Goal: Check status: Check status

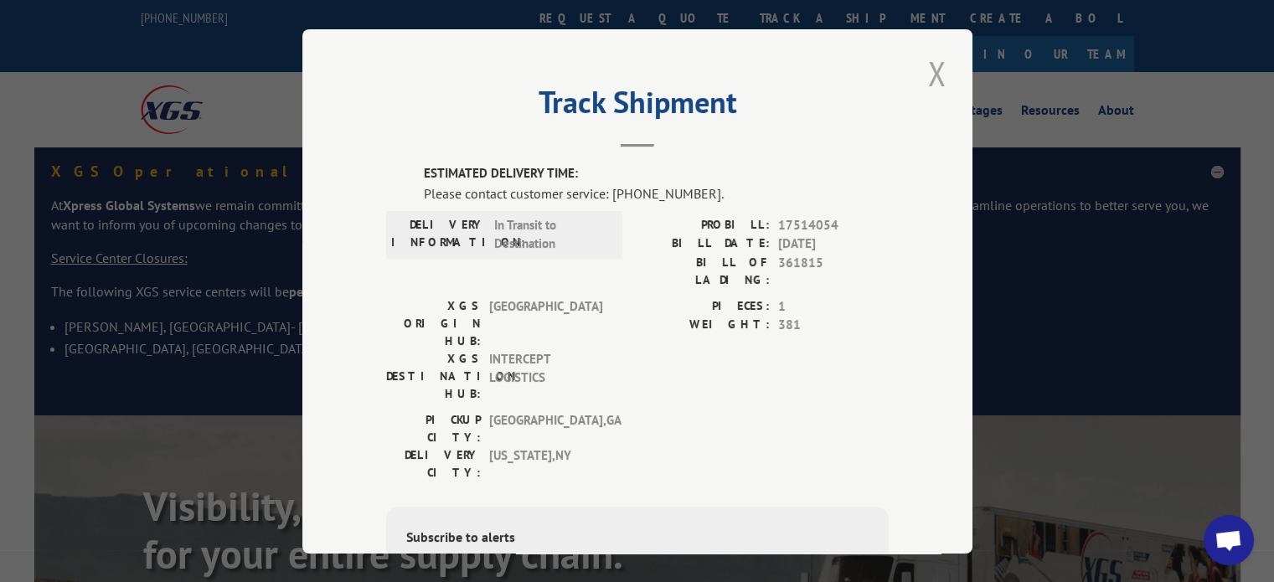
click at [926, 76] on button "Close modal" at bounding box center [937, 73] width 28 height 46
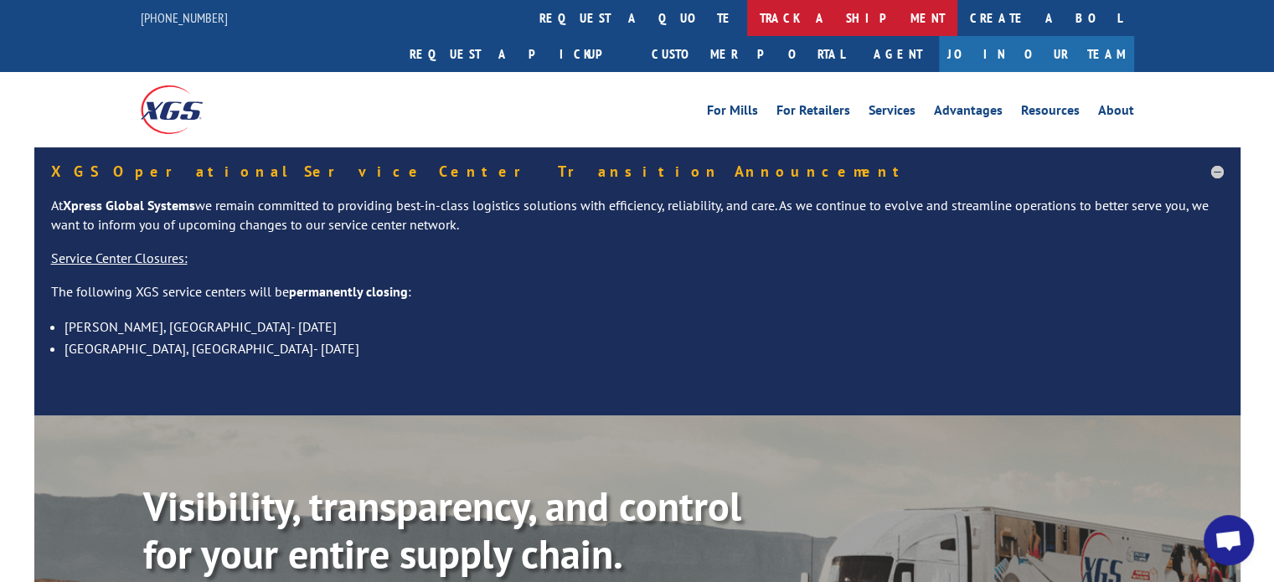
click at [747, 12] on link "track a shipment" at bounding box center [852, 18] width 210 height 36
click at [747, 13] on link "track a shipment" at bounding box center [852, 18] width 210 height 36
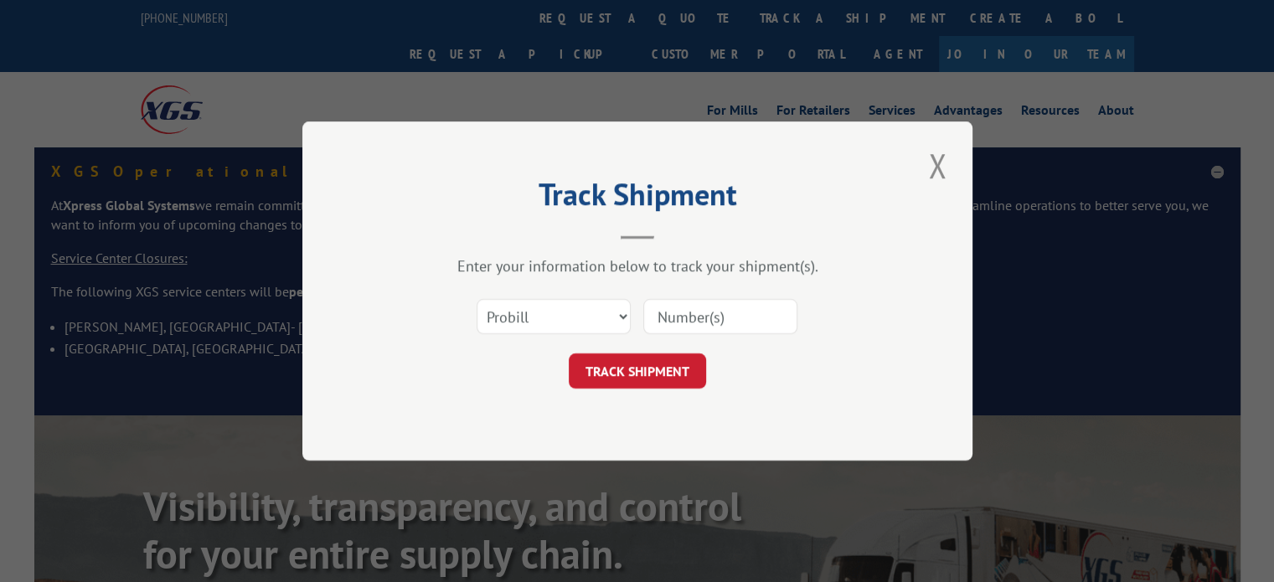
click at [693, 327] on input at bounding box center [720, 316] width 154 height 35
paste input "The tracing information you requested for Pro Number 356777499 was not found in…"
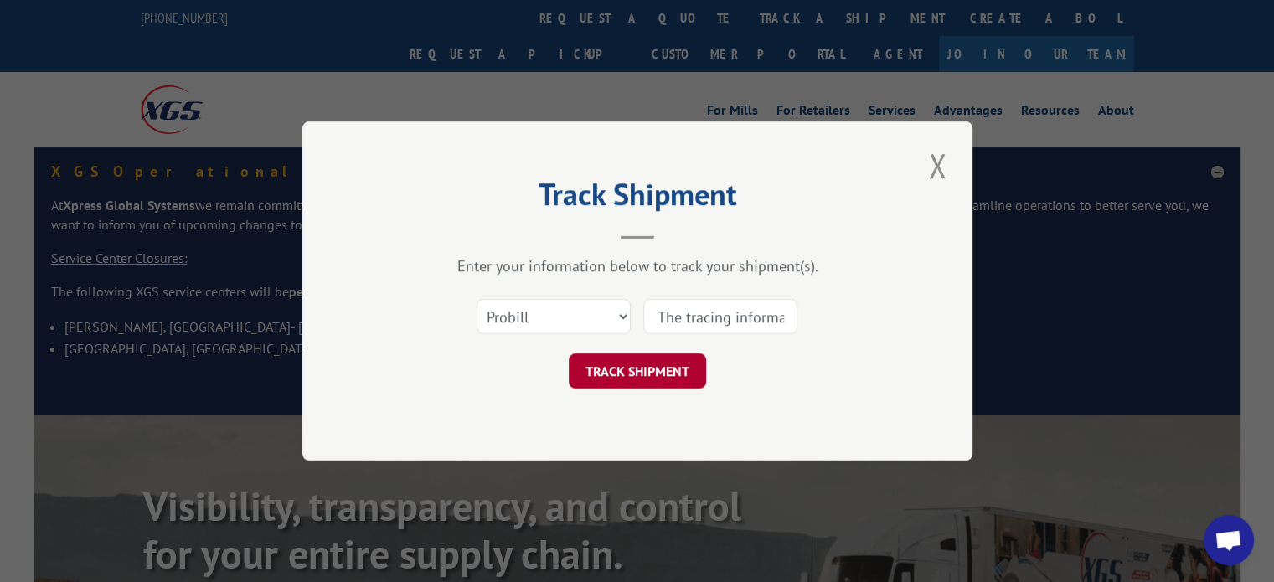
scroll to position [0, 489]
type input "The tracing information you requested for Pro Number 356777499 was not found in…"
click at [640, 369] on button "TRACK SHIPMENT" at bounding box center [637, 370] width 137 height 35
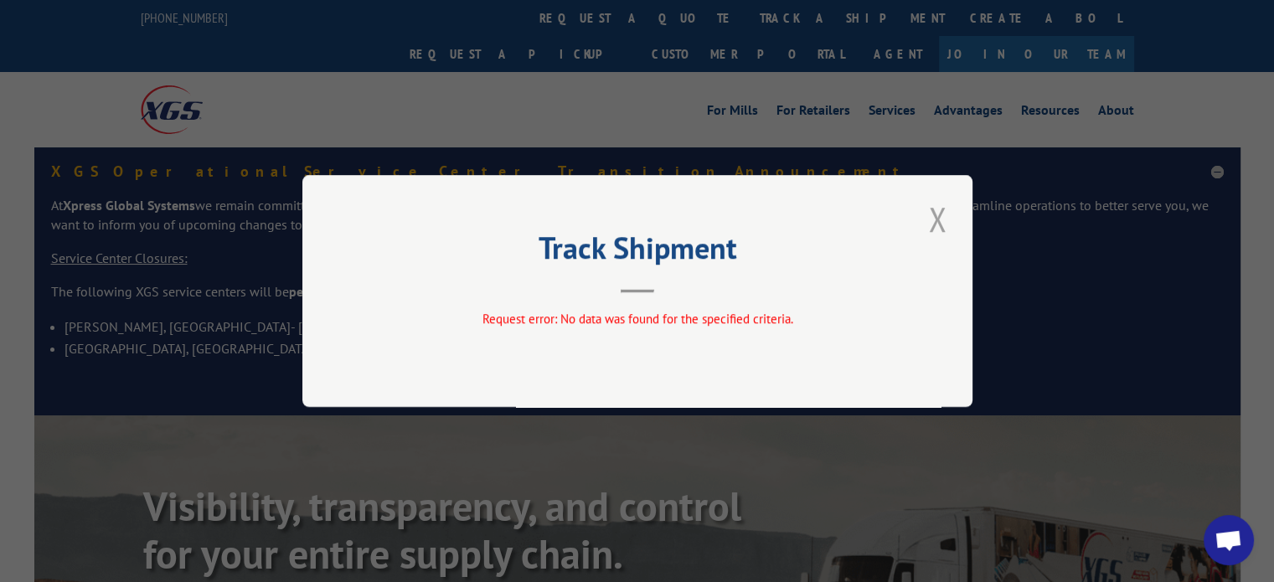
click at [935, 214] on button "Close modal" at bounding box center [937, 219] width 28 height 46
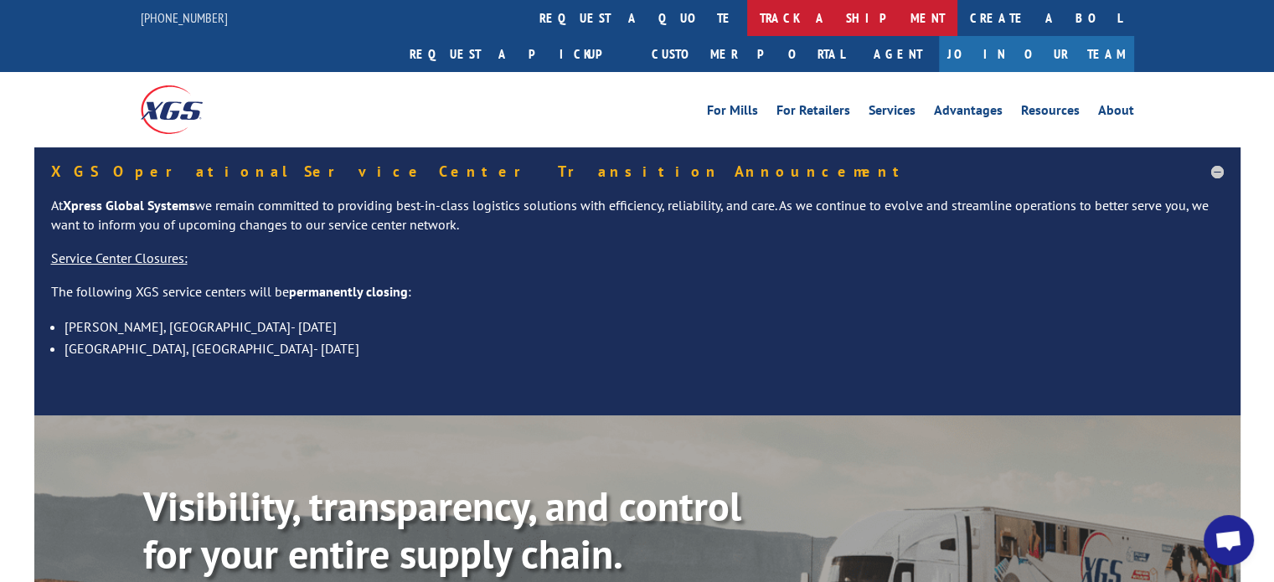
click at [747, 19] on link "track a shipment" at bounding box center [852, 18] width 210 height 36
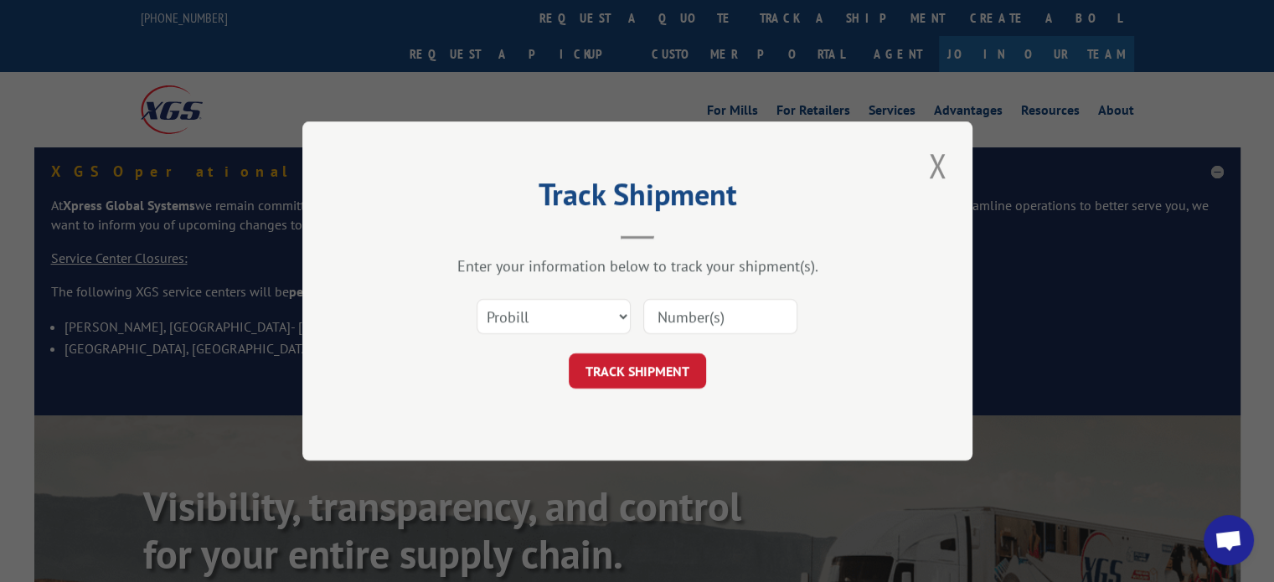
click at [676, 309] on input at bounding box center [720, 316] width 154 height 35
paste input "356777499"
type input "356777499"
click at [663, 365] on button "TRACK SHIPMENT" at bounding box center [637, 370] width 137 height 35
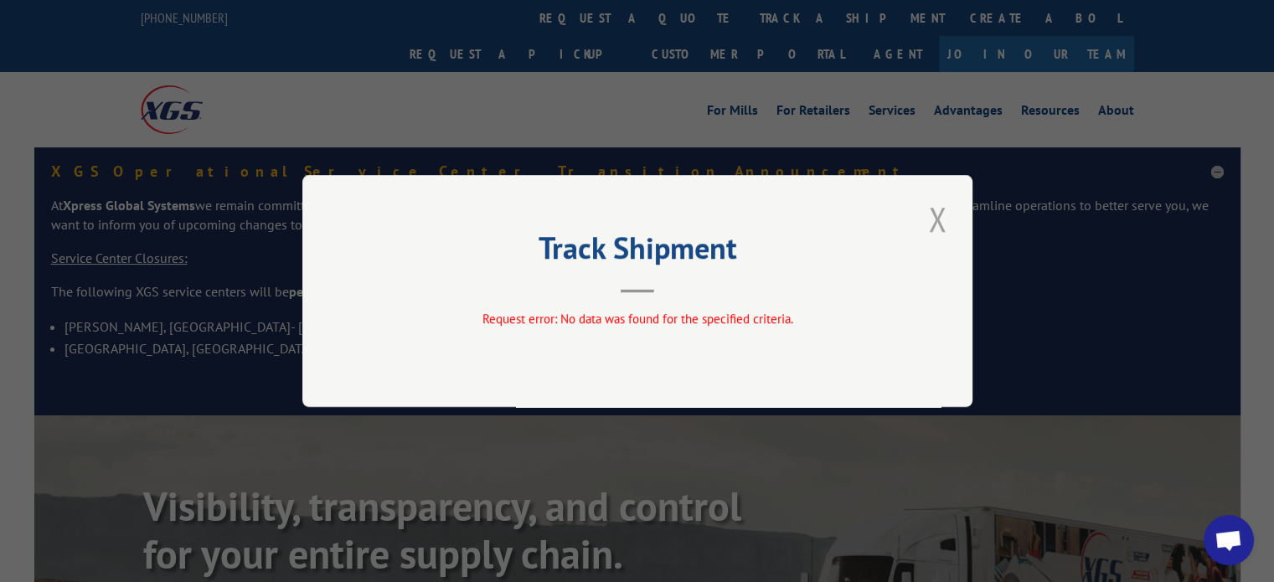
click at [931, 224] on button "Close modal" at bounding box center [937, 219] width 28 height 46
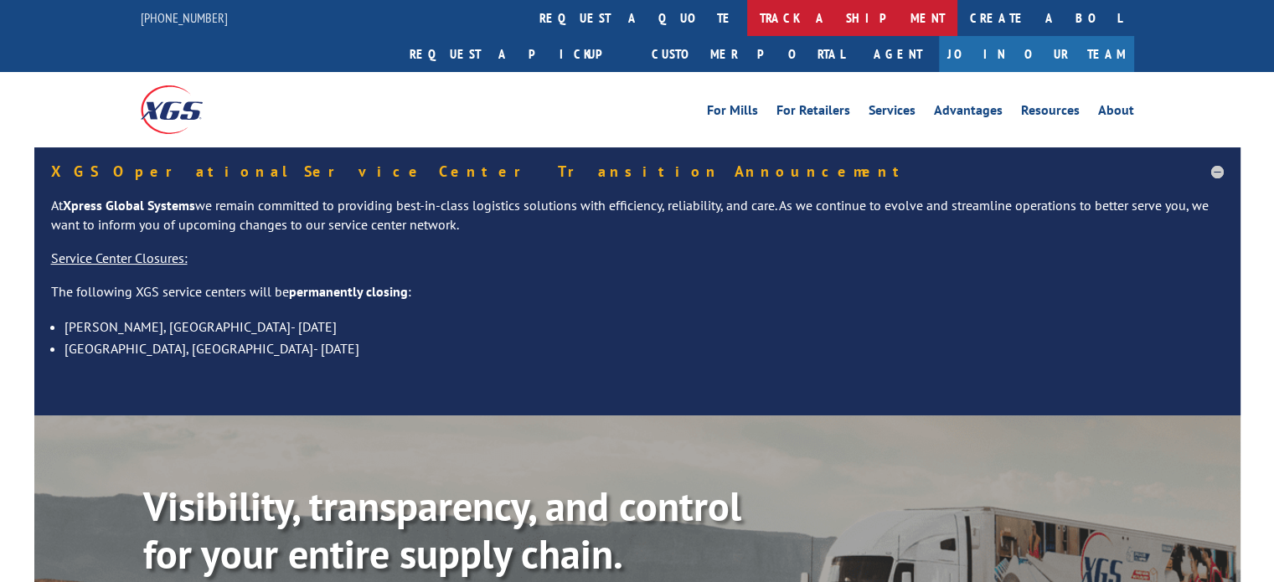
click at [747, 32] on link "track a shipment" at bounding box center [852, 18] width 210 height 36
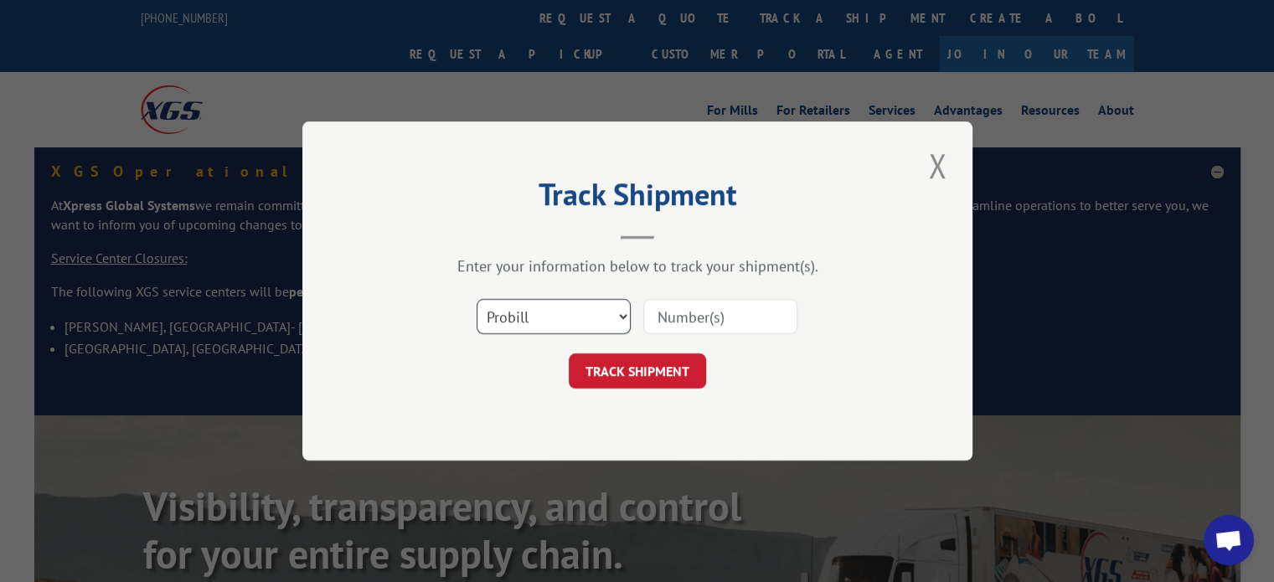
click at [610, 311] on select "Select category... Probill BOL PO" at bounding box center [554, 316] width 154 height 35
select select "bol"
click at [477, 299] on select "Select category... Probill BOL PO" at bounding box center [554, 316] width 154 height 35
click at [693, 303] on input at bounding box center [720, 316] width 154 height 35
paste input "165220"
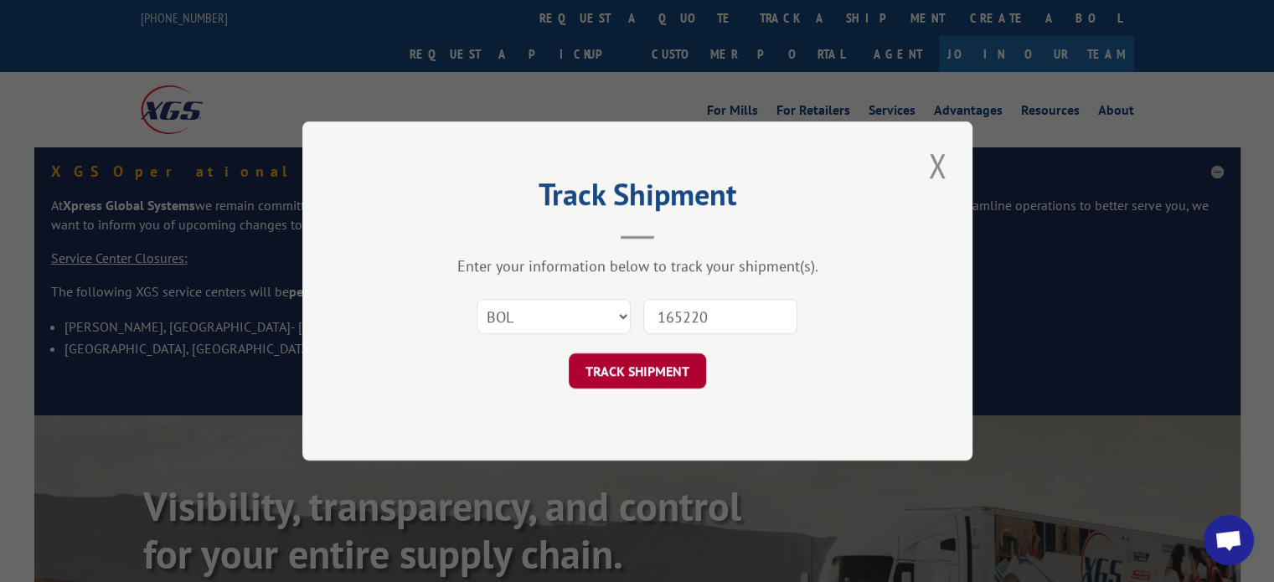
type input "165220"
click at [643, 368] on button "TRACK SHIPMENT" at bounding box center [637, 370] width 137 height 35
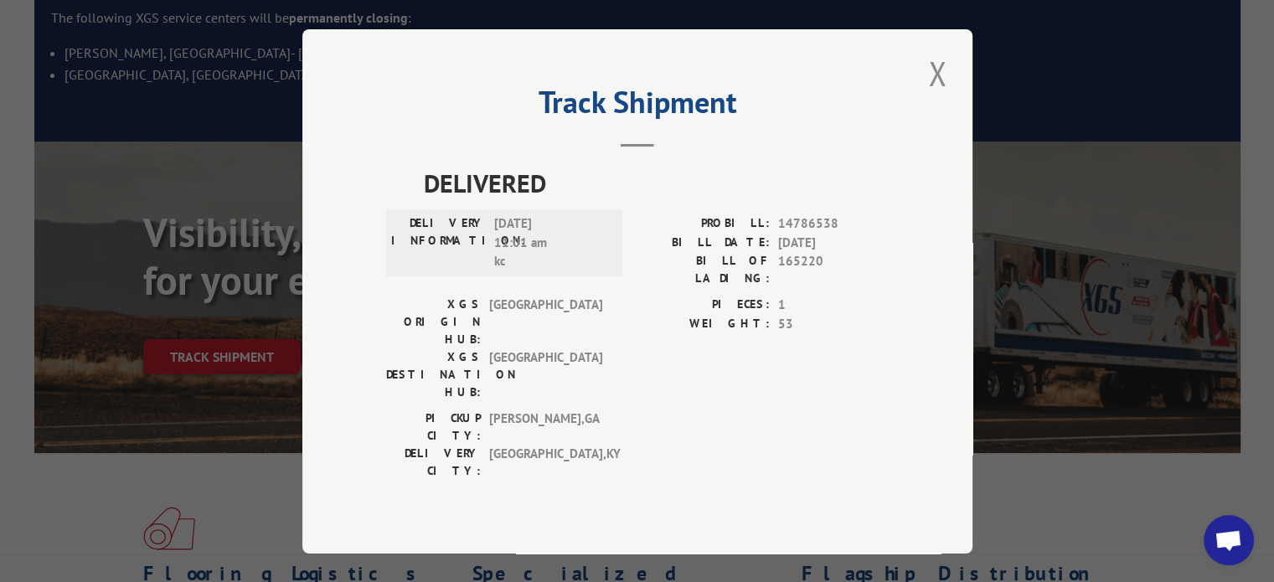
scroll to position [323, 0]
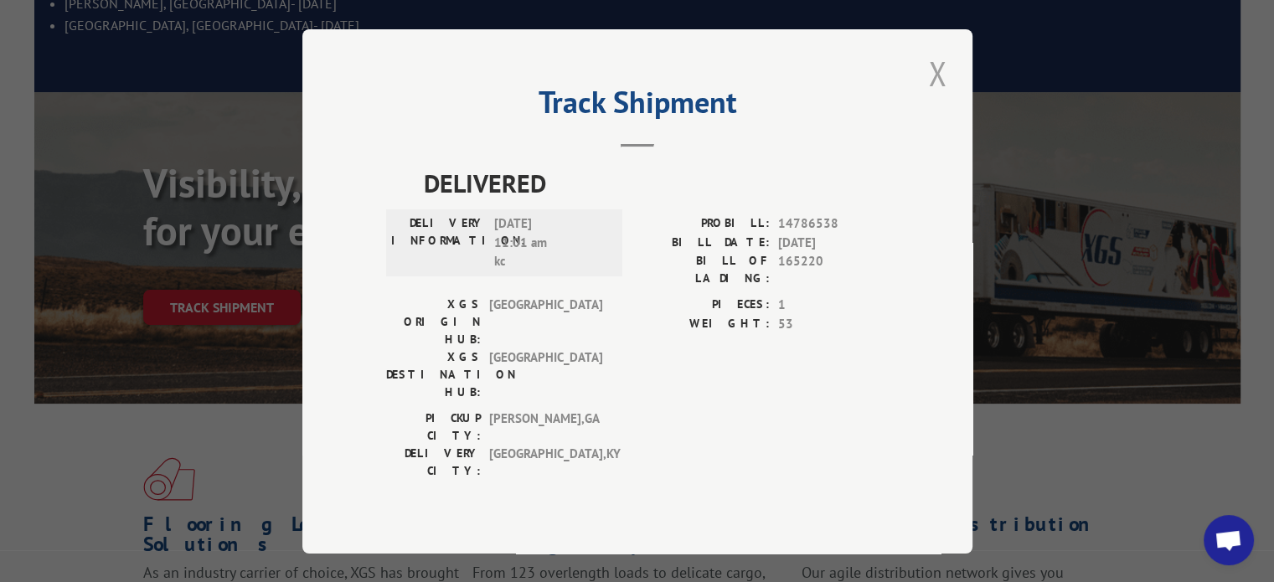
click at [925, 85] on button "Close modal" at bounding box center [937, 73] width 28 height 46
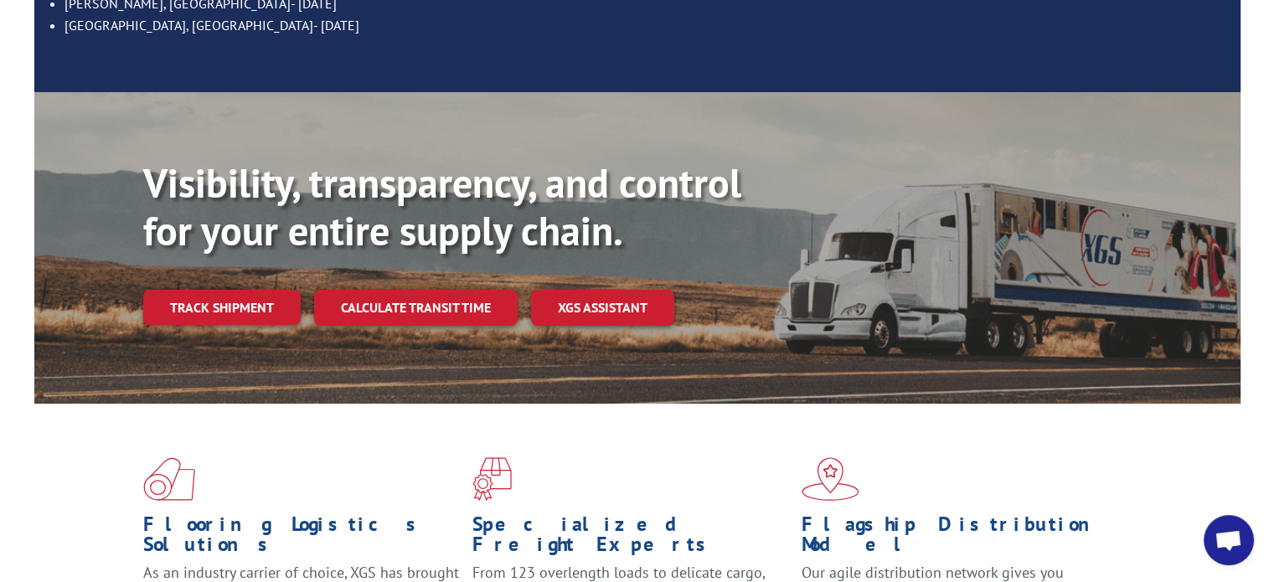
scroll to position [0, 0]
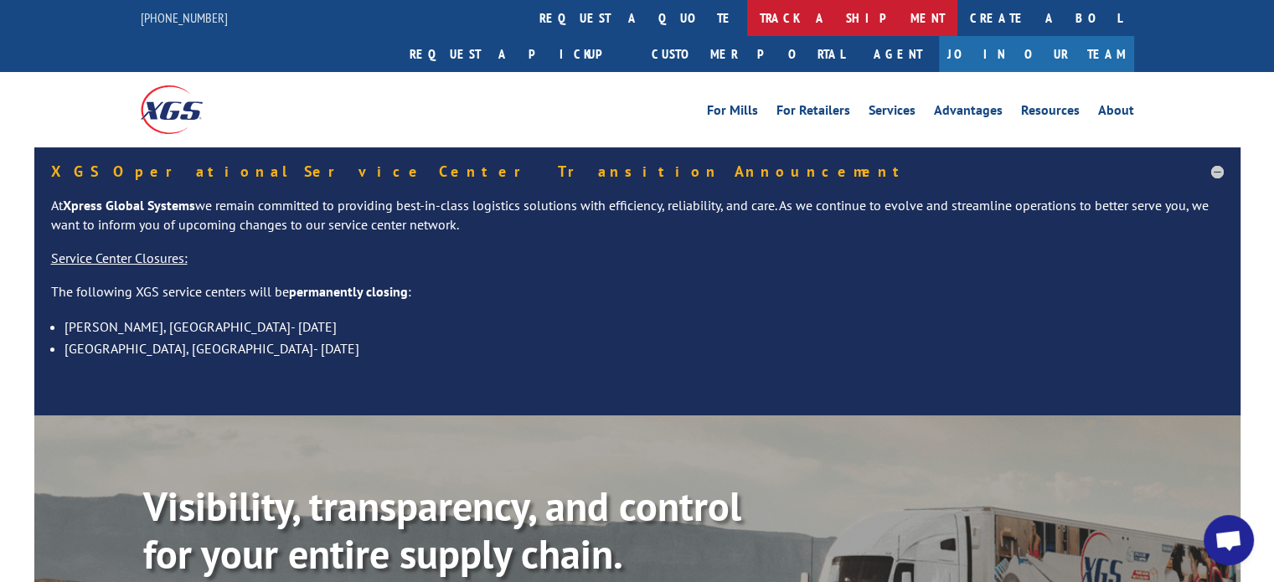
click at [747, 13] on link "track a shipment" at bounding box center [852, 18] width 210 height 36
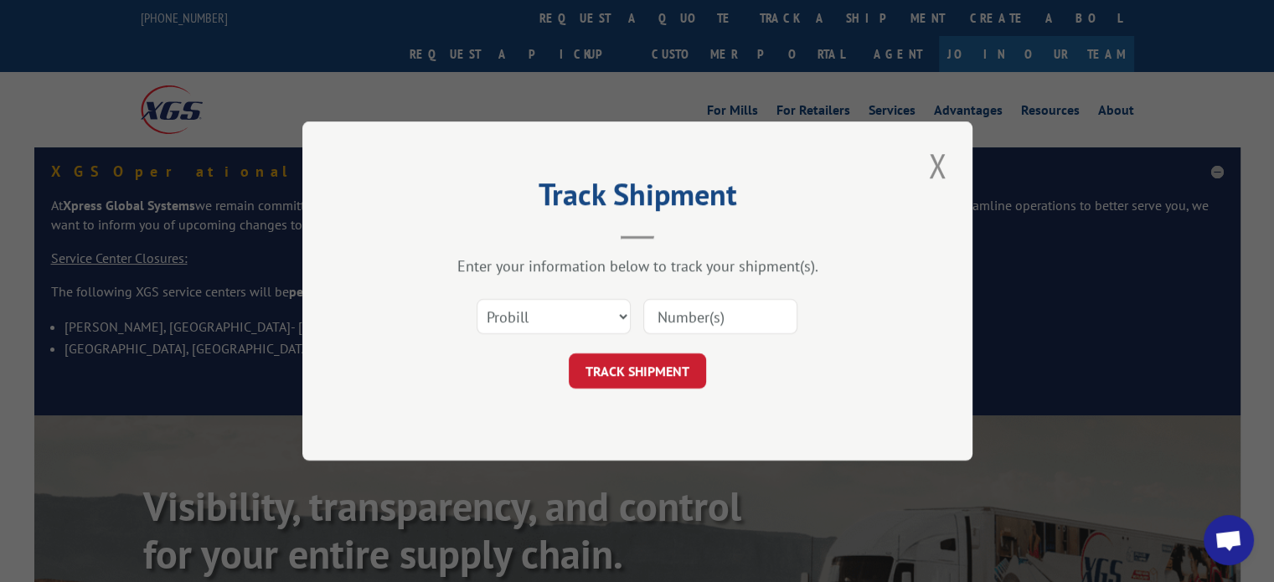
click at [719, 327] on input at bounding box center [720, 316] width 154 height 35
paste input "17539369"
type input "17539369"
click at [644, 375] on button "TRACK SHIPMENT" at bounding box center [637, 370] width 137 height 35
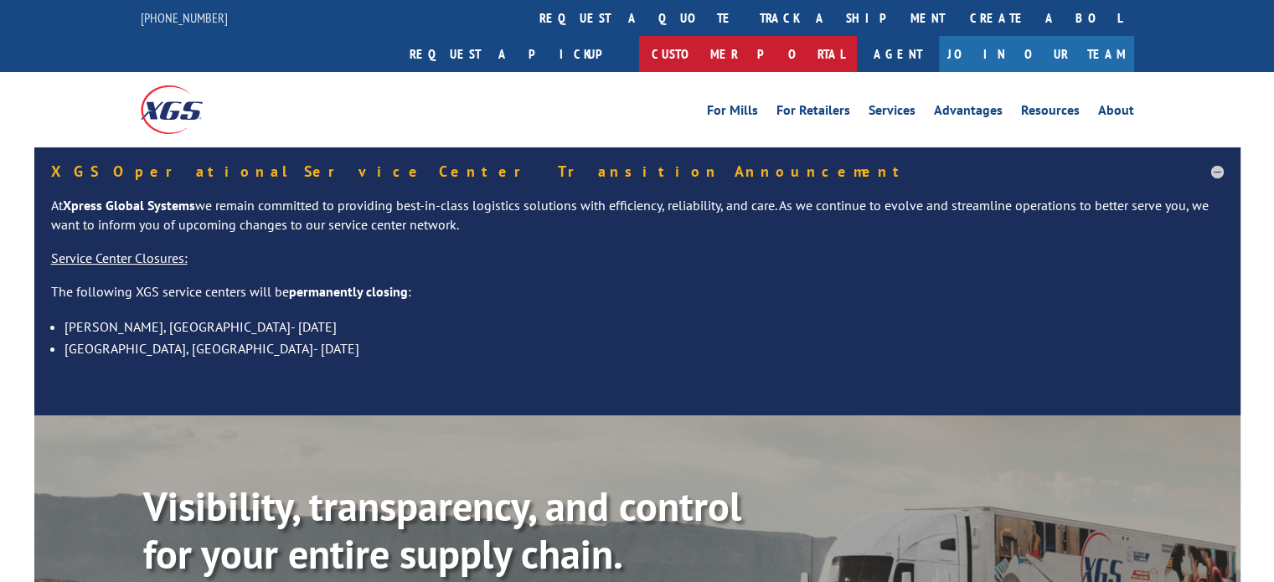
click at [857, 36] on link "Customer Portal" at bounding box center [748, 54] width 218 height 36
